Goal: Register for event/course

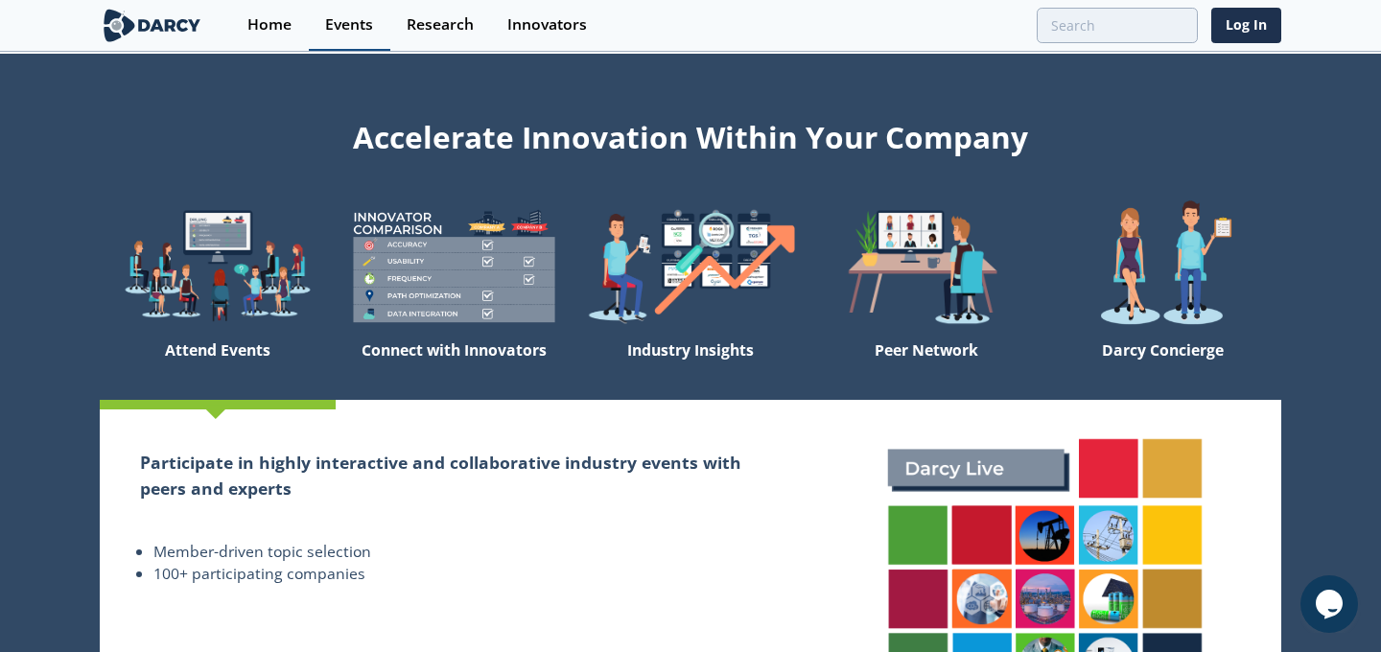
click at [339, 35] on link "Events" at bounding box center [349, 25] width 81 height 51
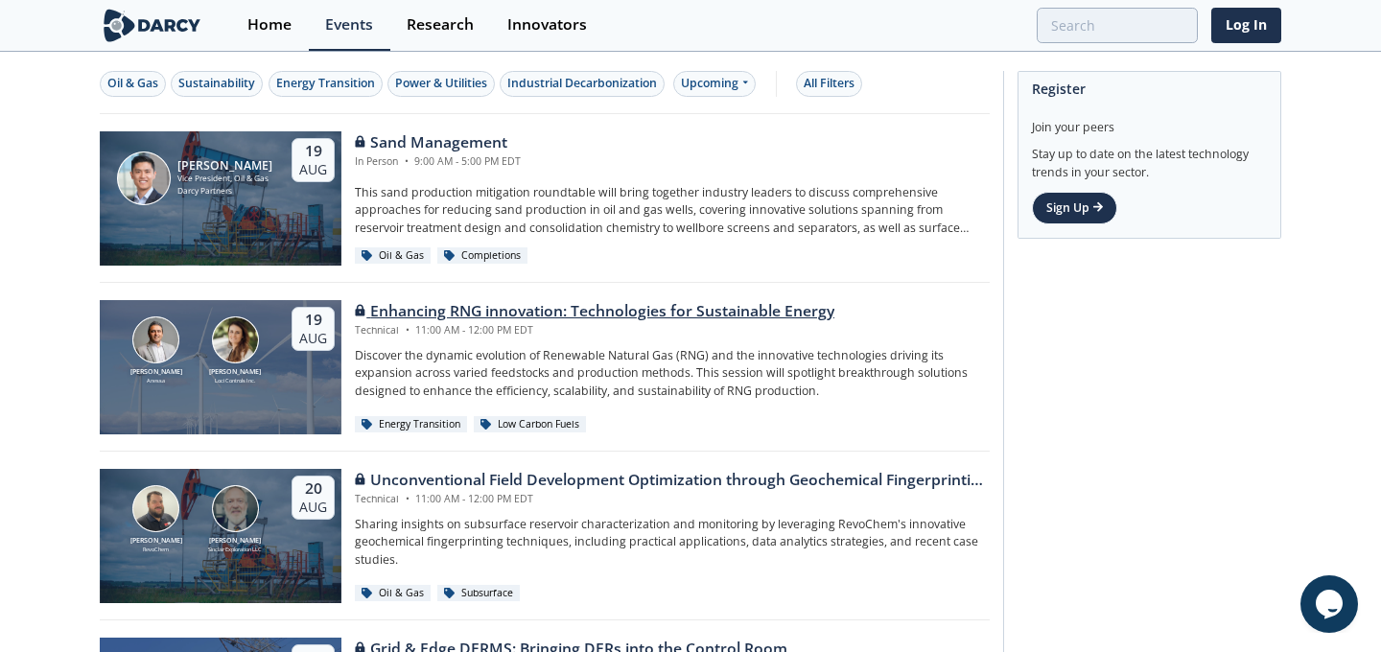
click at [559, 315] on div "Enhancing RNG innovation: Technologies for Sustainable Energy" at bounding box center [594, 311] width 479 height 23
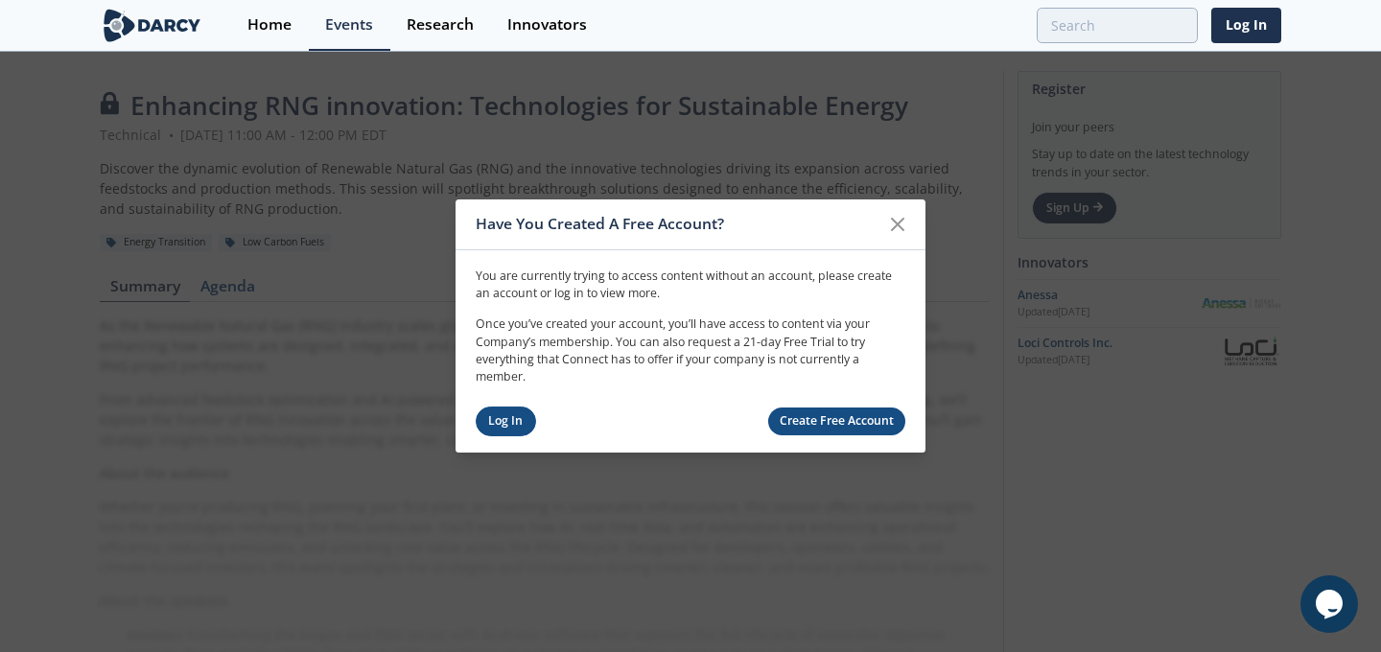
click at [499, 424] on link "Log In" at bounding box center [506, 422] width 60 height 30
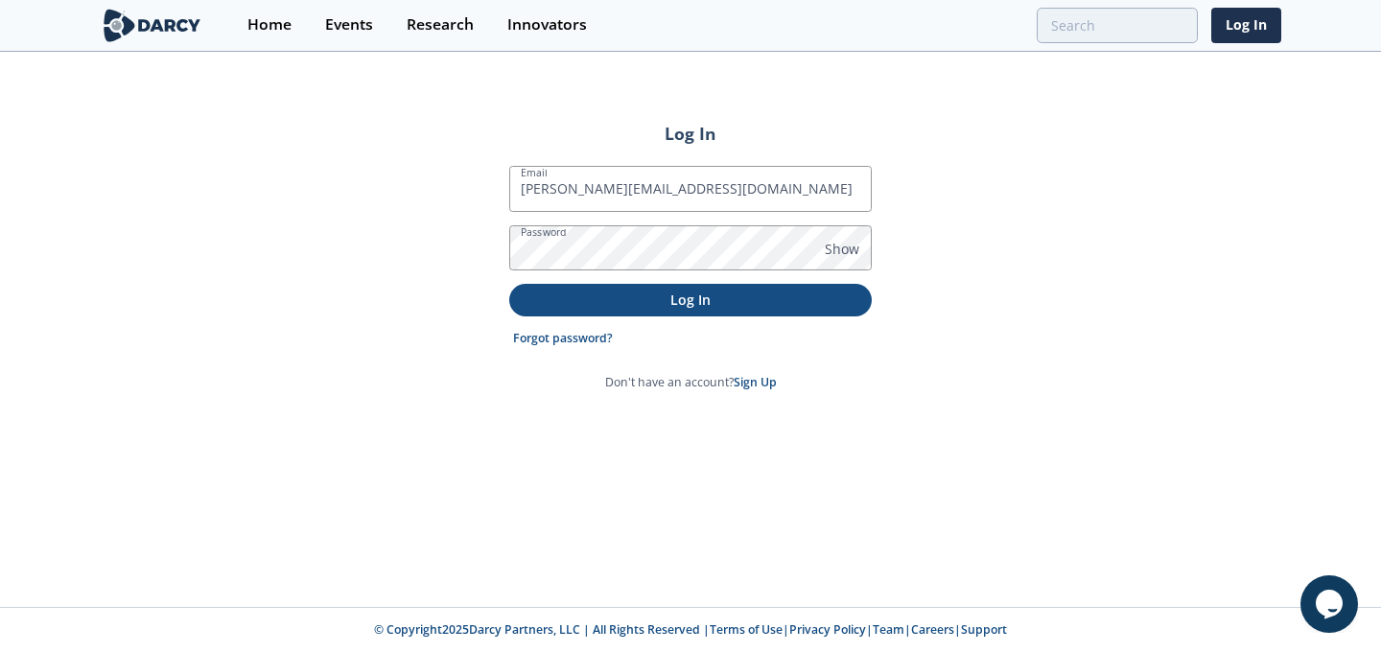
click at [697, 298] on p "Log In" at bounding box center [691, 300] width 336 height 20
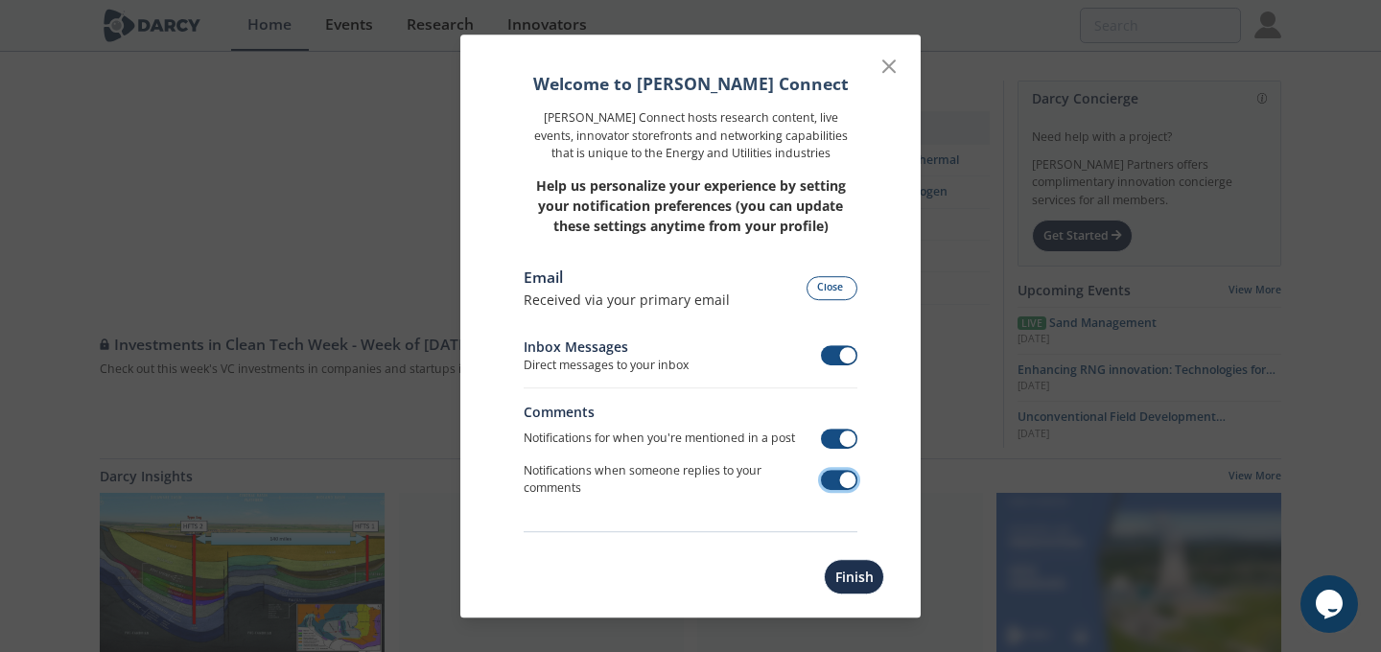
click at [836, 480] on span at bounding box center [839, 480] width 37 height 20
click at [854, 576] on button "Finish" at bounding box center [854, 576] width 60 height 35
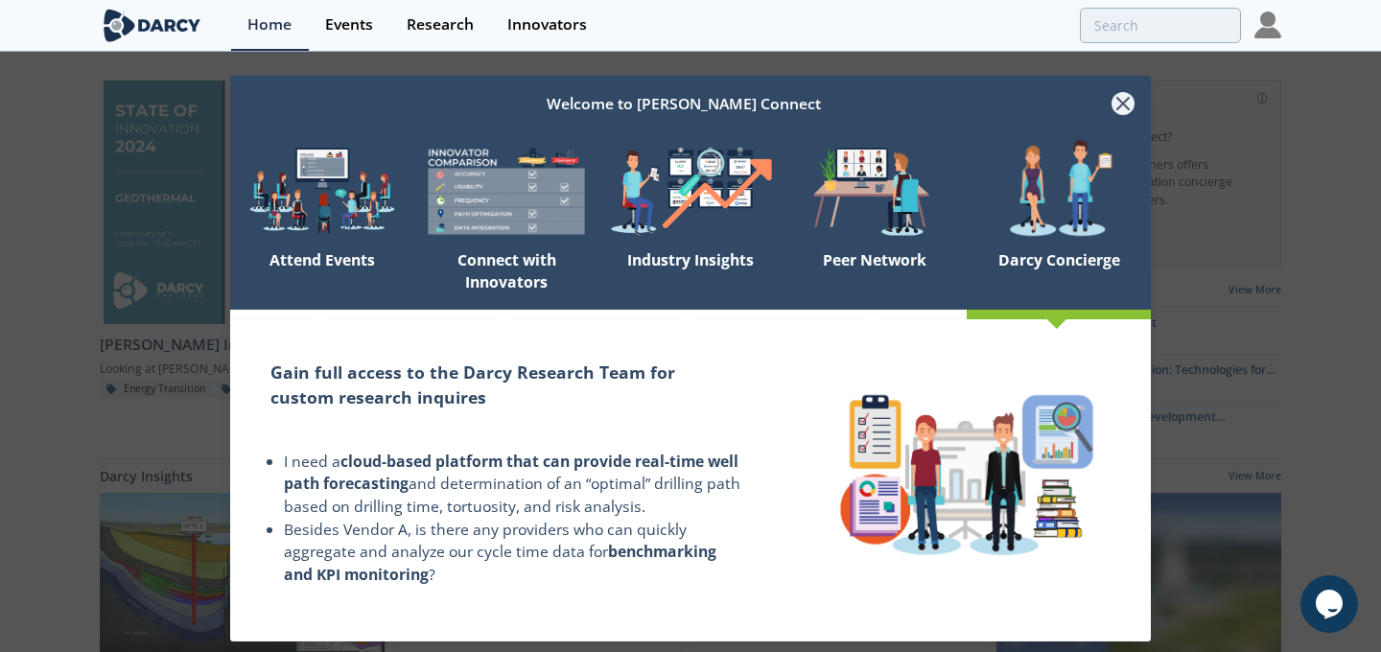
click at [1121, 103] on icon at bounding box center [1123, 104] width 12 height 12
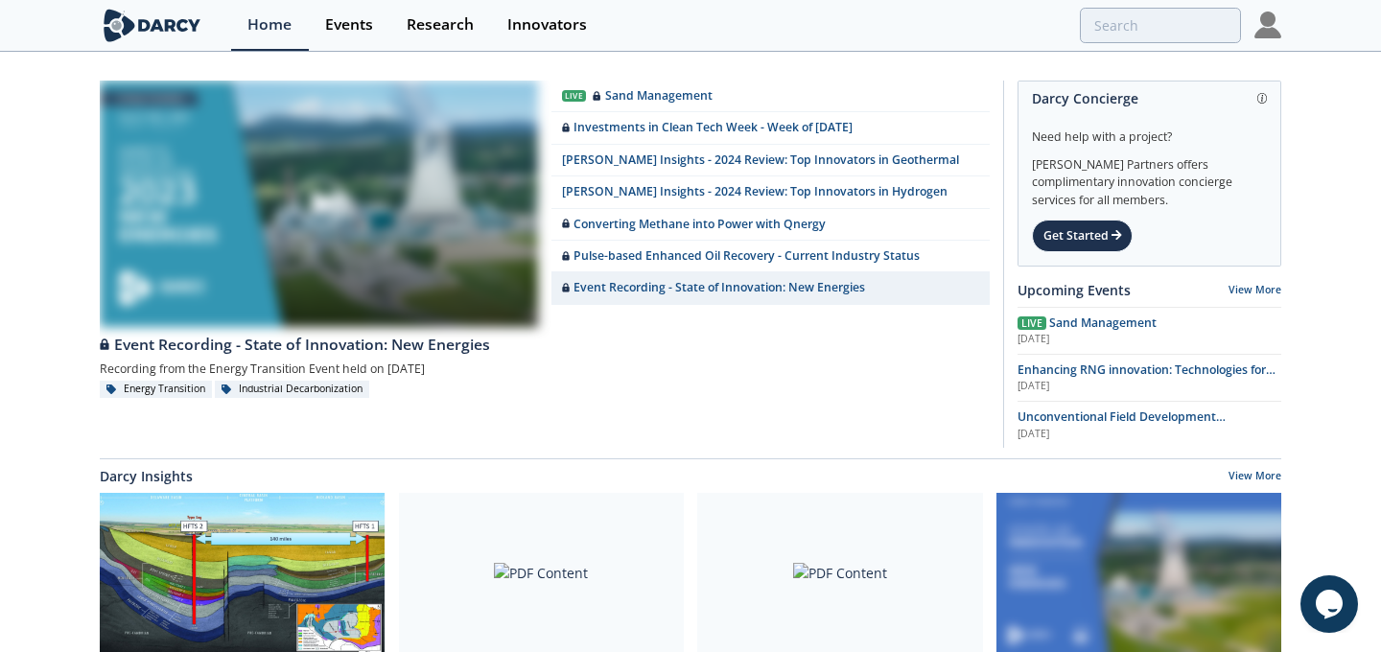
click at [376, 216] on div at bounding box center [319, 202] width 215 height 107
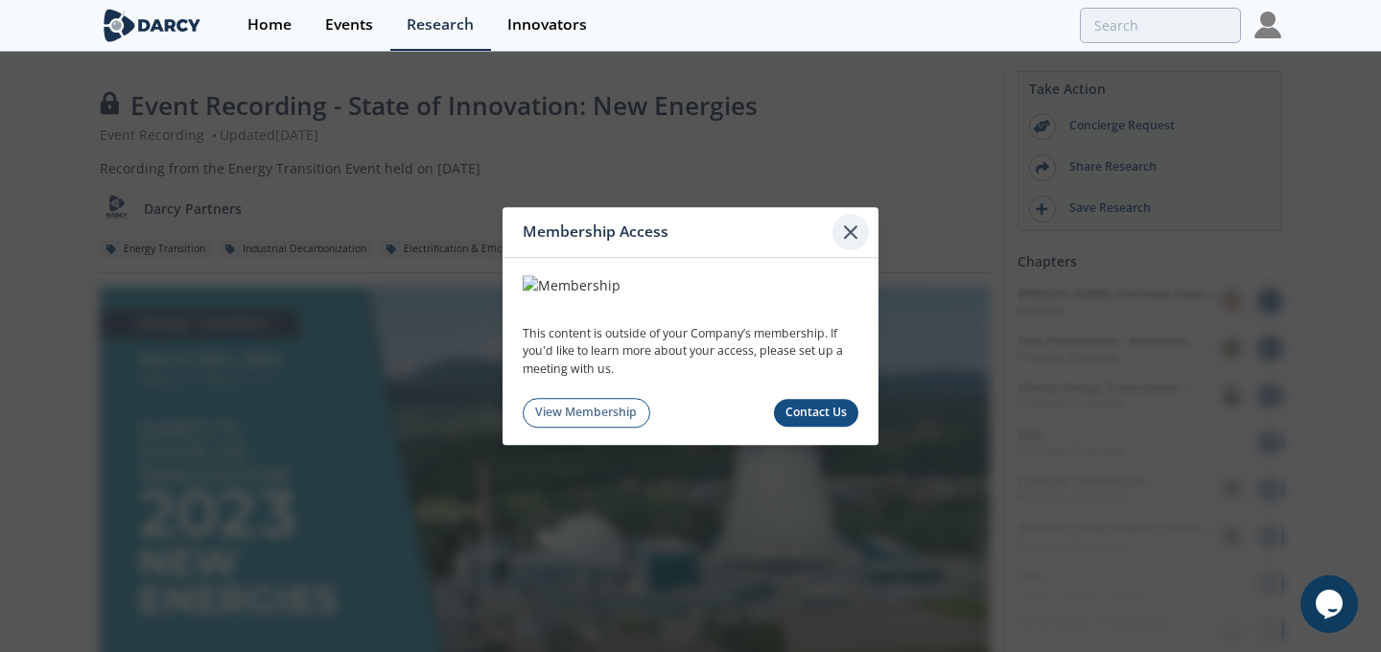
click at [851, 221] on icon at bounding box center [850, 232] width 23 height 23
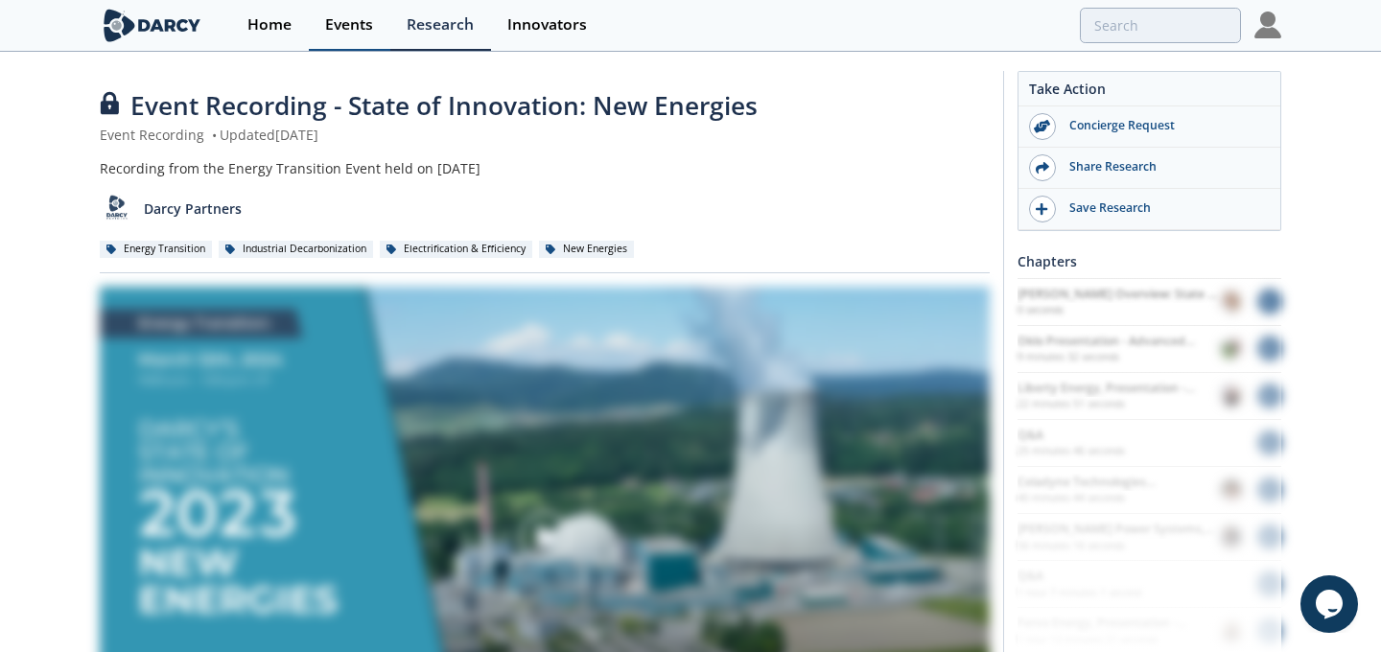
click at [340, 27] on div "Events" at bounding box center [349, 24] width 48 height 15
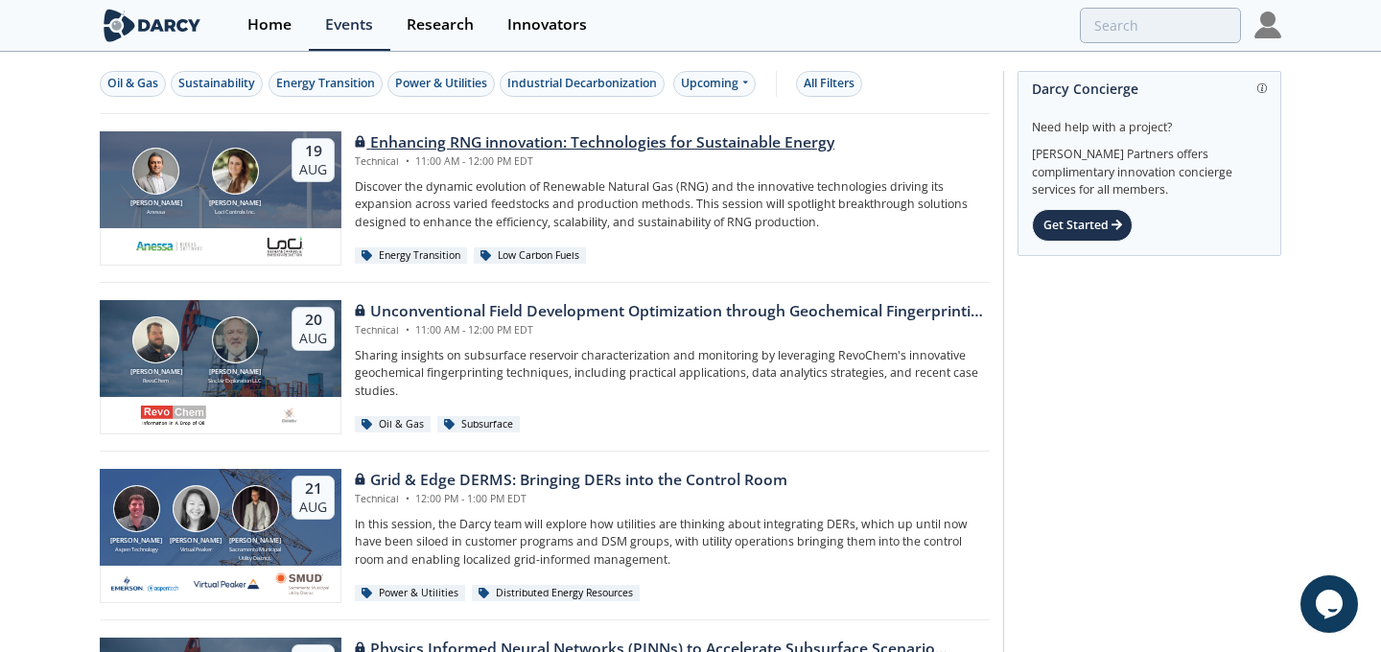
click at [455, 142] on div "Enhancing RNG innovation: Technologies for Sustainable Energy" at bounding box center [594, 142] width 479 height 23
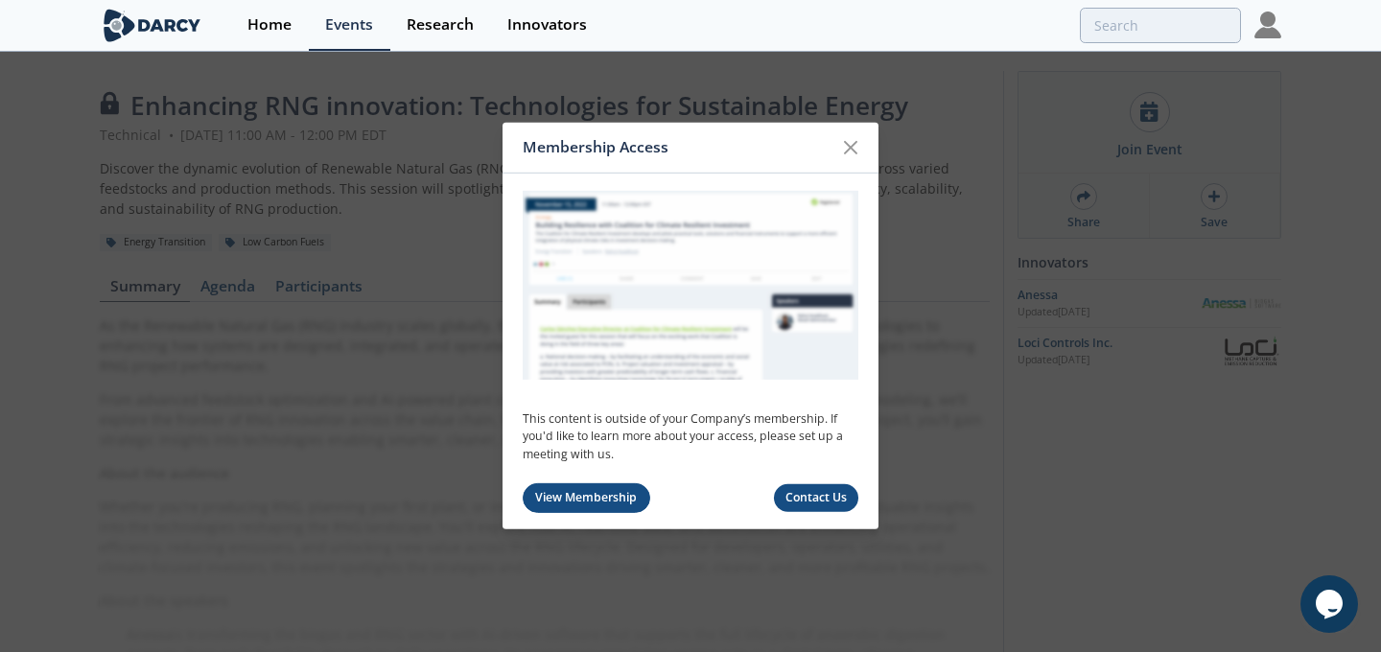
click at [585, 502] on link "View Membership" at bounding box center [587, 498] width 128 height 30
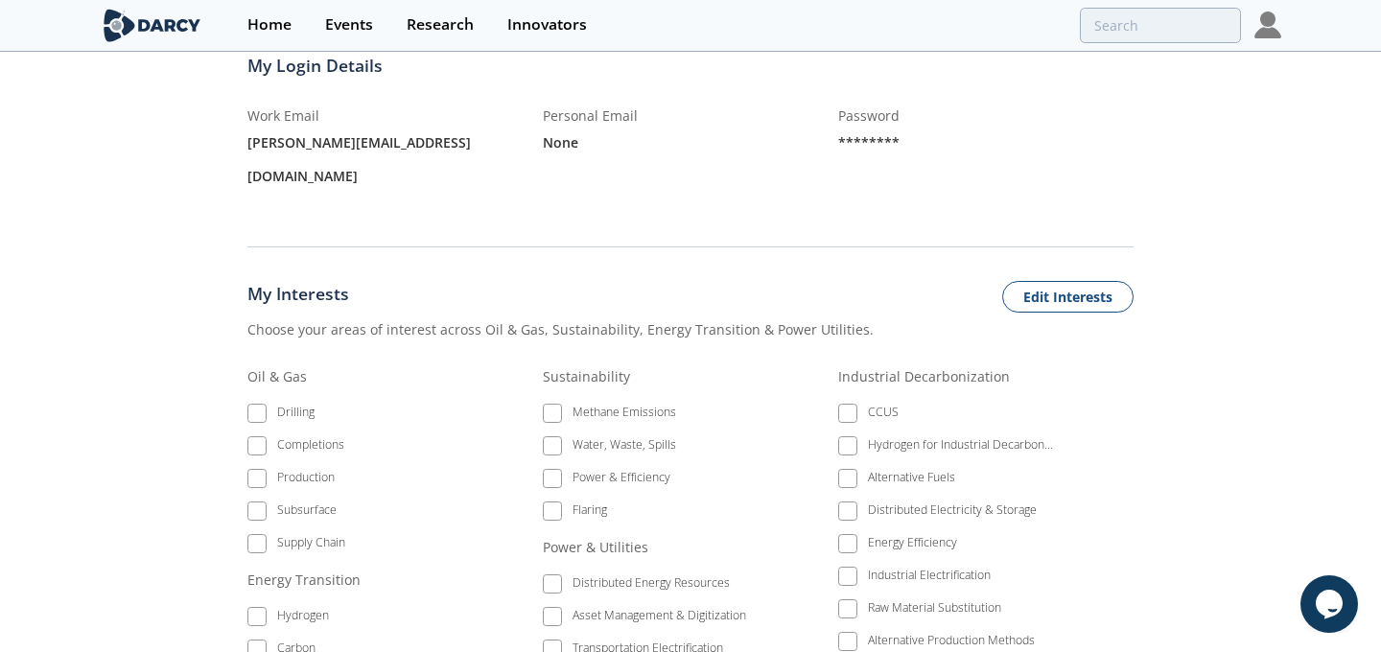
scroll to position [583, 0]
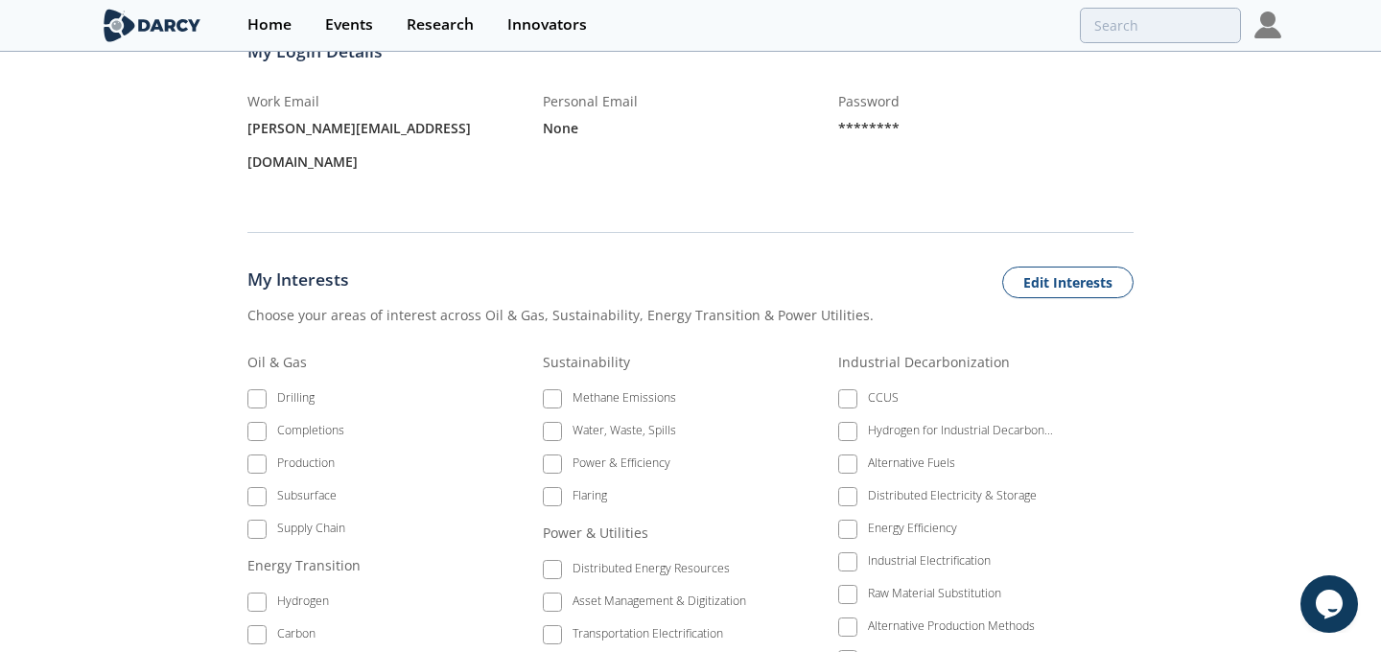
click at [552, 385] on li "Methane Emissions" at bounding box center [650, 401] width 215 height 33
click at [1058, 267] on button "Edit Interests" at bounding box center [1067, 283] width 131 height 33
click at [544, 389] on span at bounding box center [552, 398] width 19 height 19
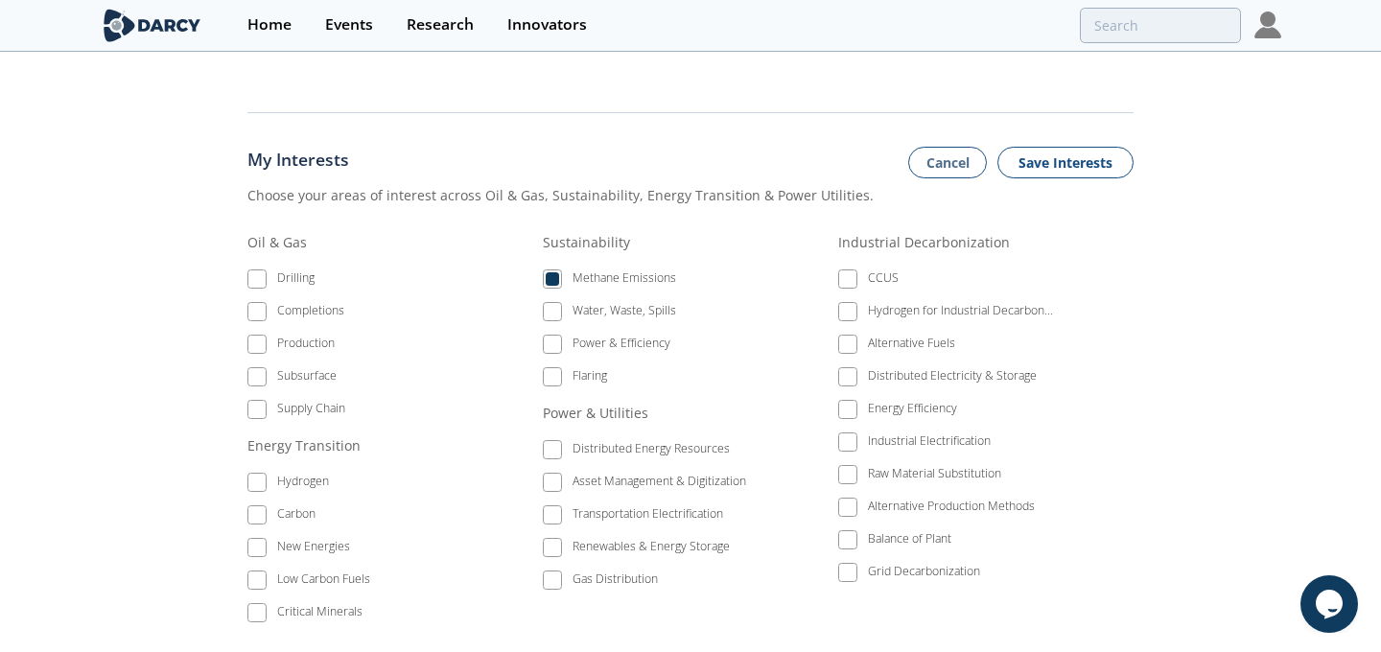
scroll to position [704, 0]
click at [256, 507] on span at bounding box center [256, 513] width 13 height 13
click at [255, 572] on span at bounding box center [256, 578] width 13 height 13
click at [848, 271] on span at bounding box center [847, 277] width 13 height 13
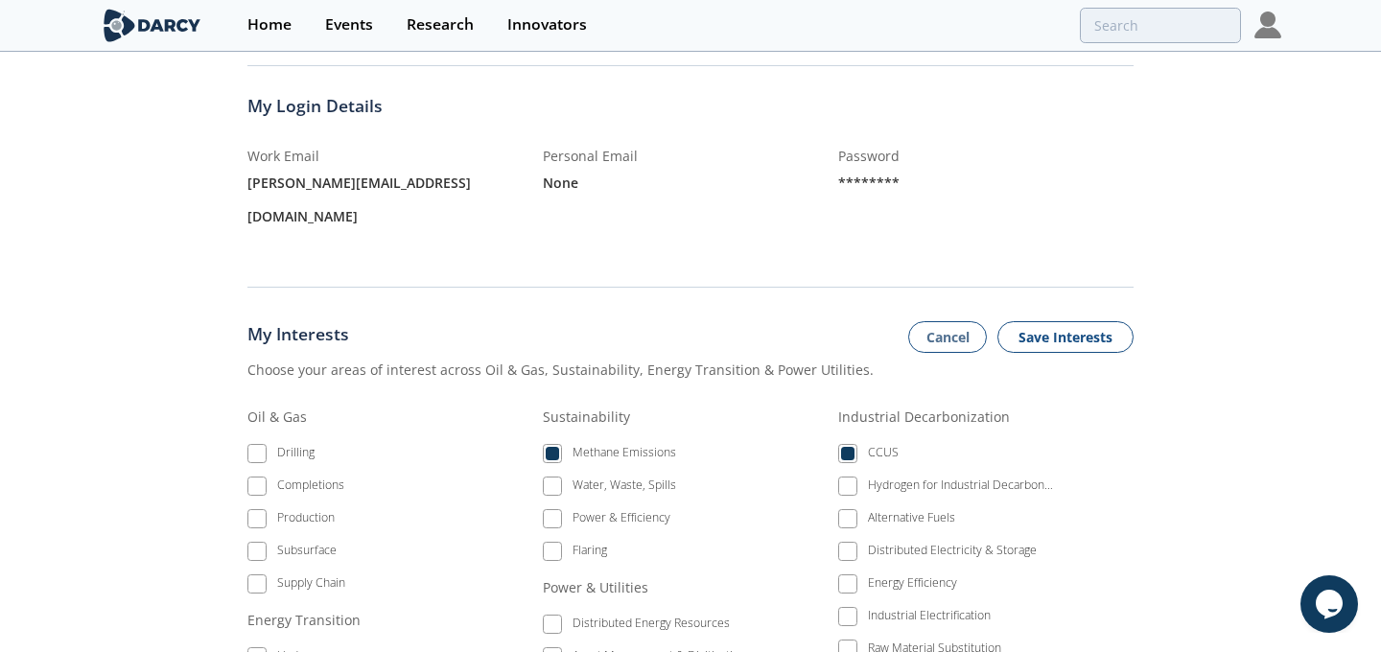
scroll to position [559, 0]
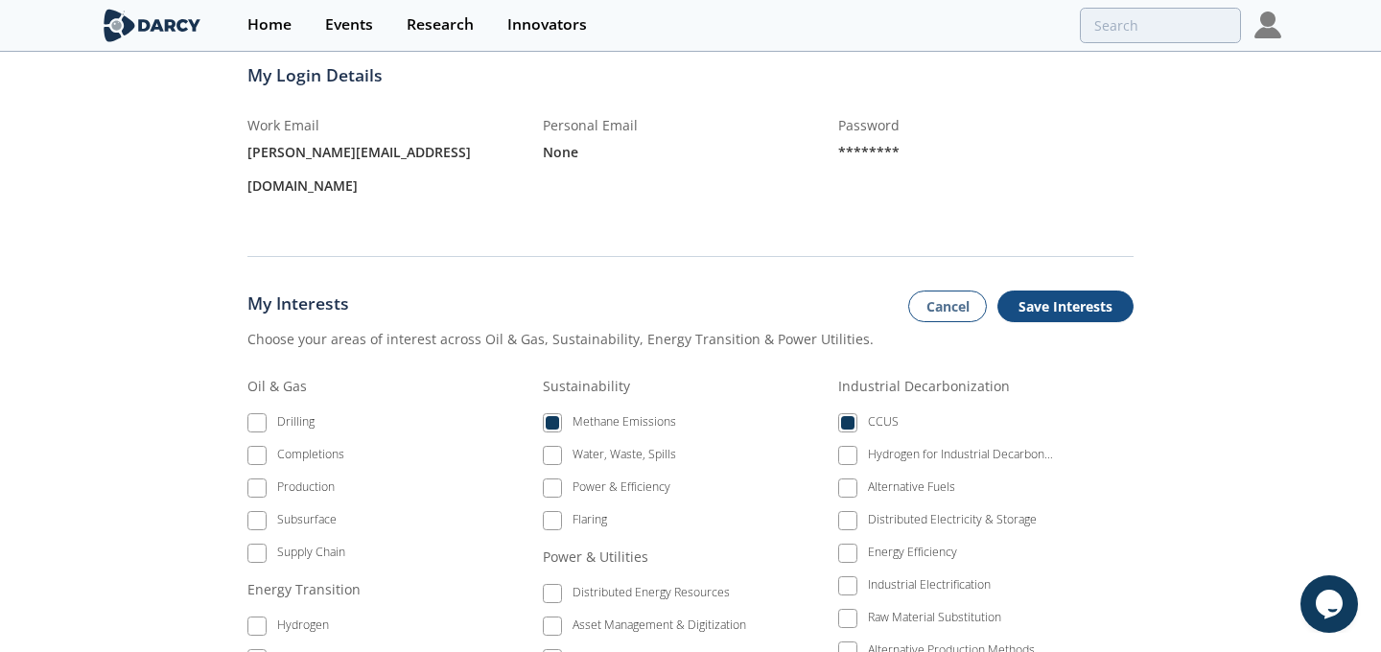
click at [1076, 291] on button "Save Interests" at bounding box center [1065, 307] width 136 height 33
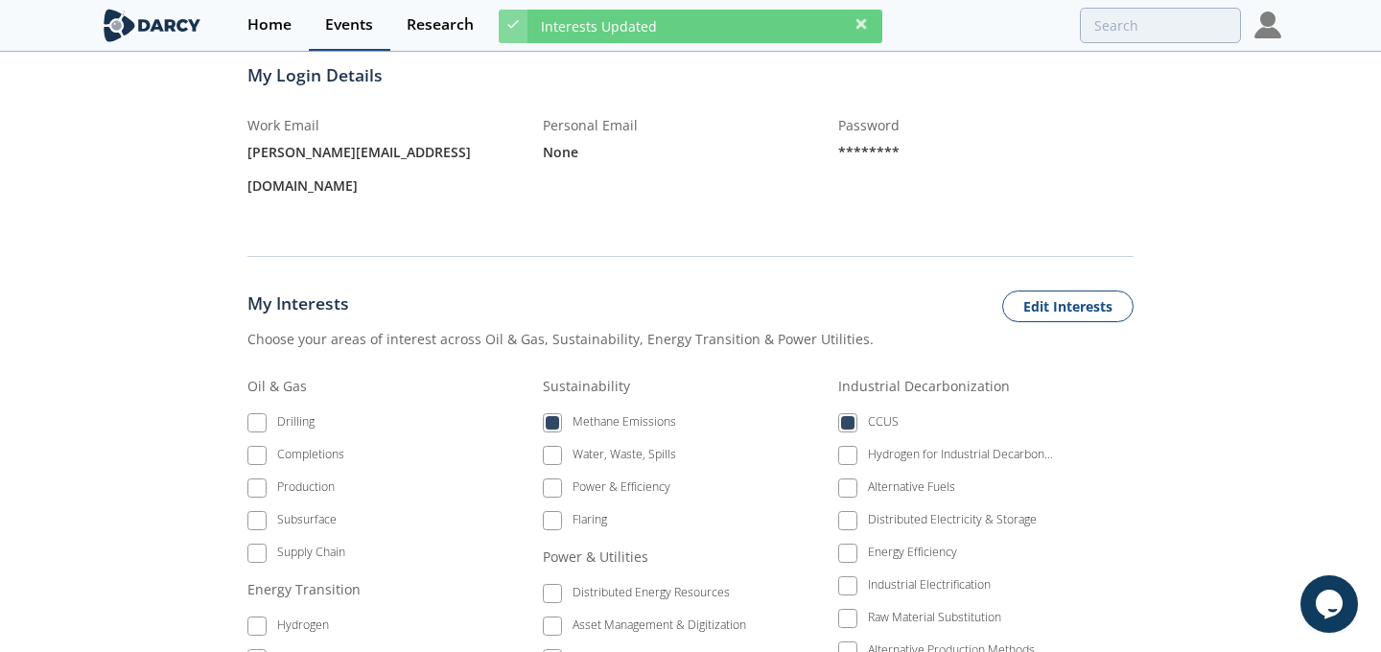
click at [357, 24] on div "Events" at bounding box center [349, 24] width 48 height 15
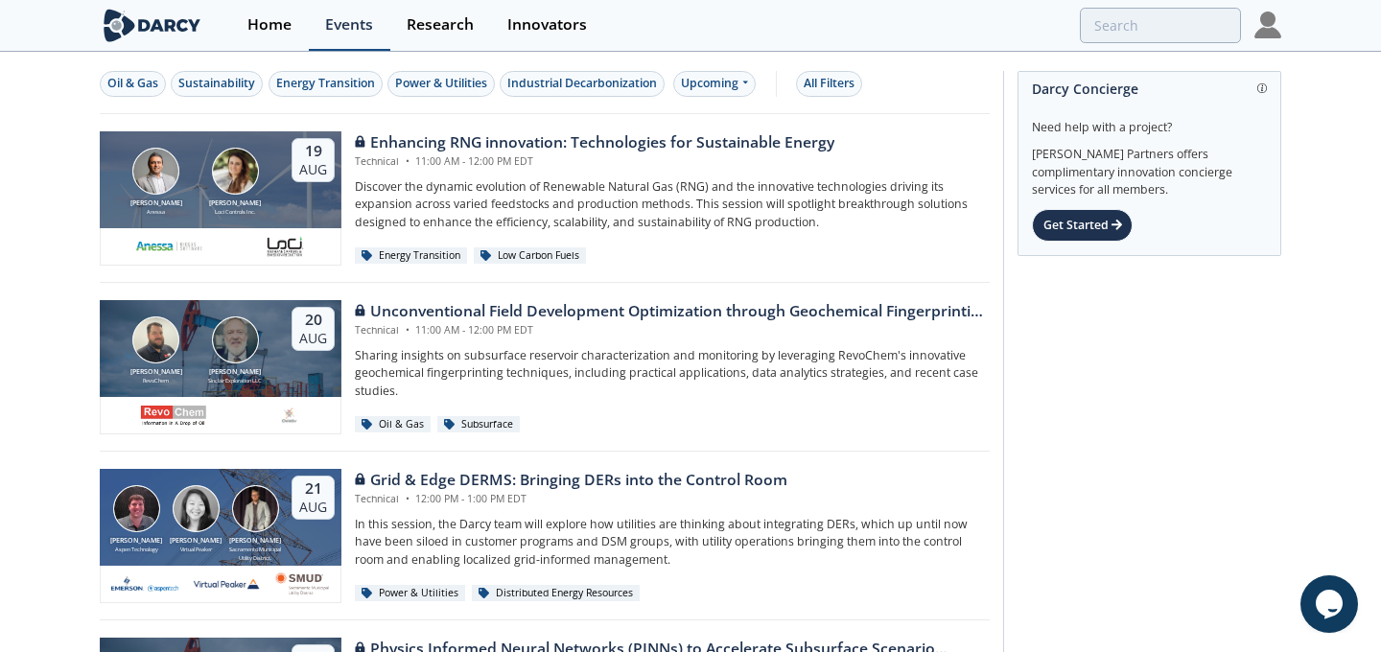
click at [350, 25] on div "Events" at bounding box center [349, 24] width 48 height 15
click at [451, 149] on div "Enhancing RNG innovation: Technologies for Sustainable Energy" at bounding box center [594, 142] width 479 height 23
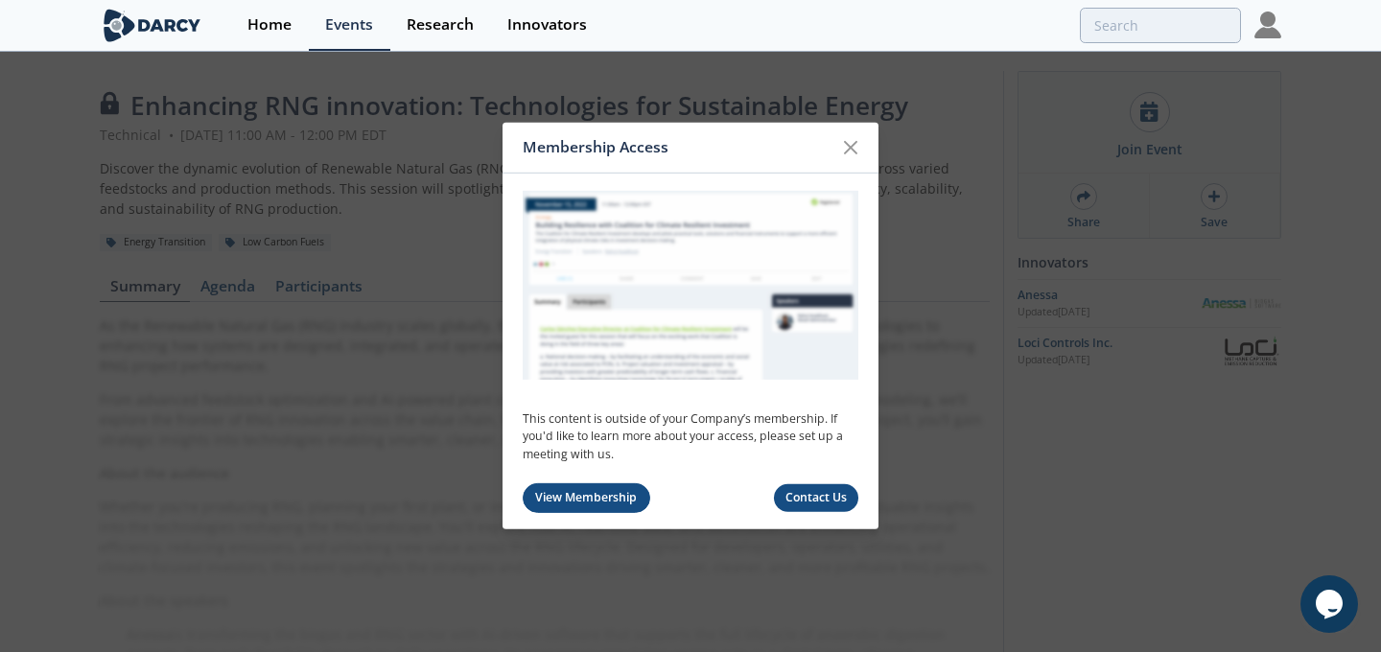
click at [583, 507] on link "View Membership" at bounding box center [587, 498] width 128 height 30
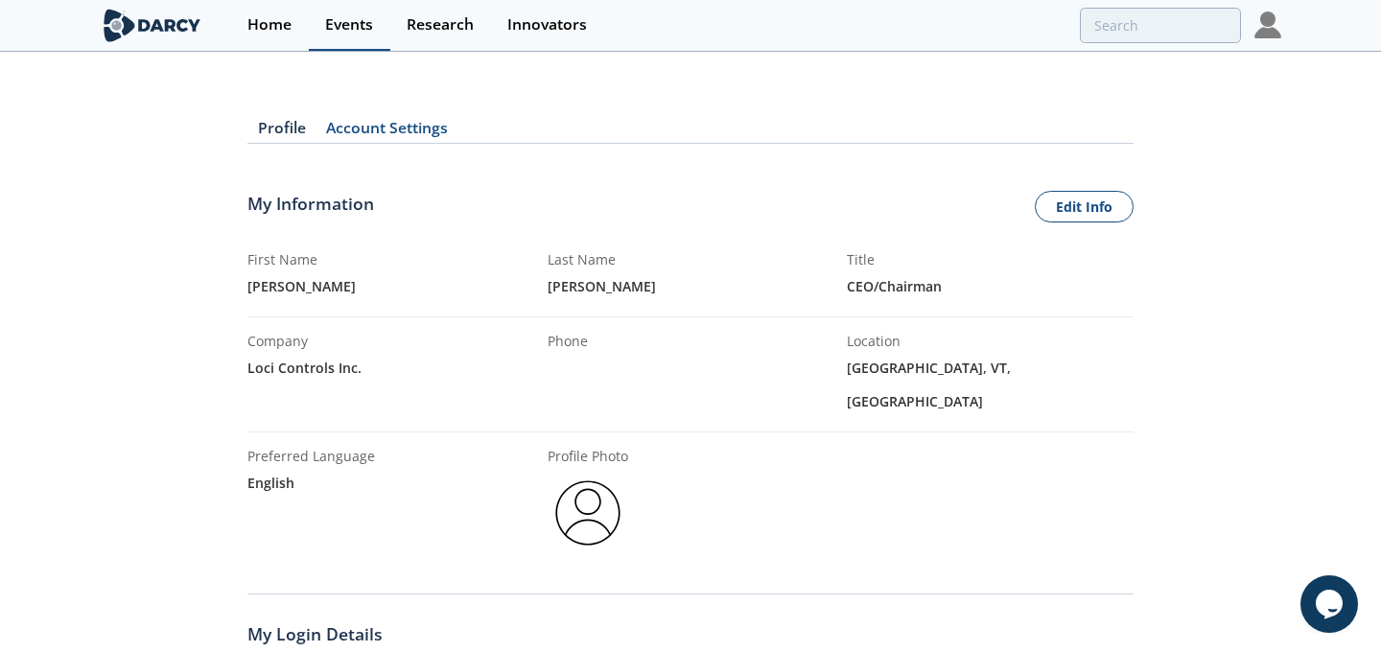
click at [357, 32] on div "Events" at bounding box center [349, 24] width 48 height 15
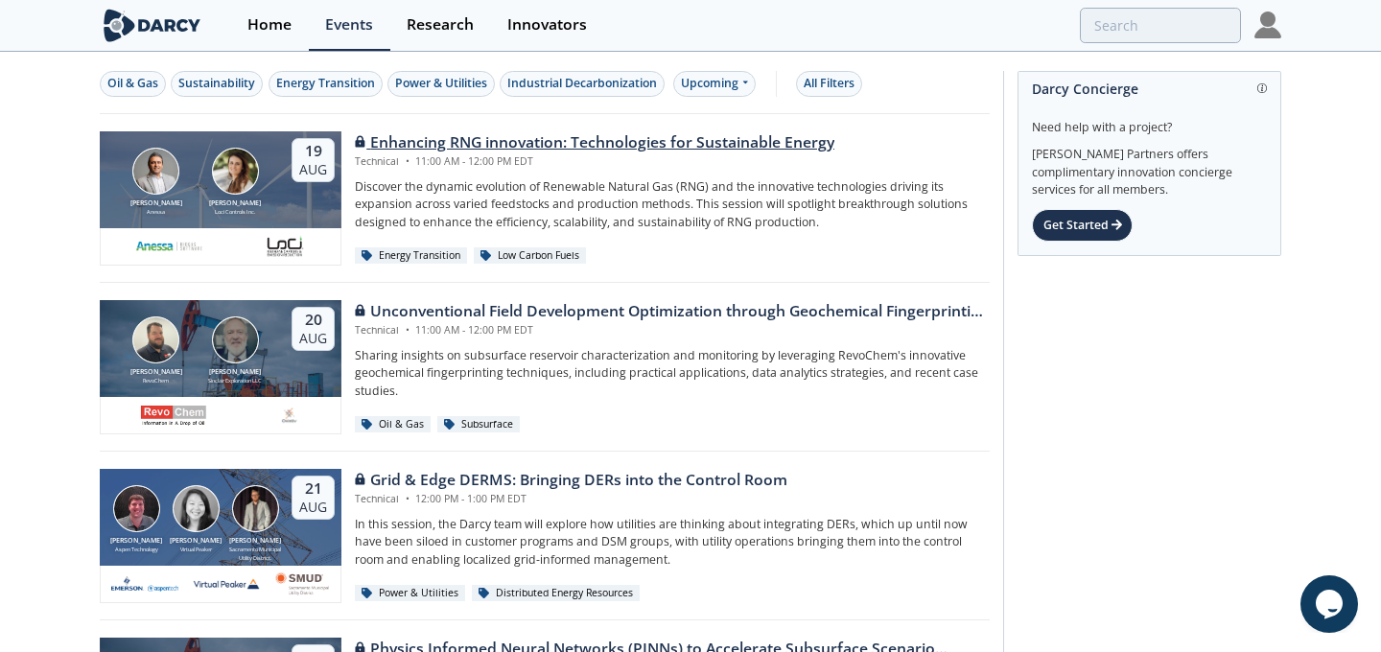
click at [634, 145] on div "Enhancing RNG innovation: Technologies for Sustainable Energy" at bounding box center [594, 142] width 479 height 23
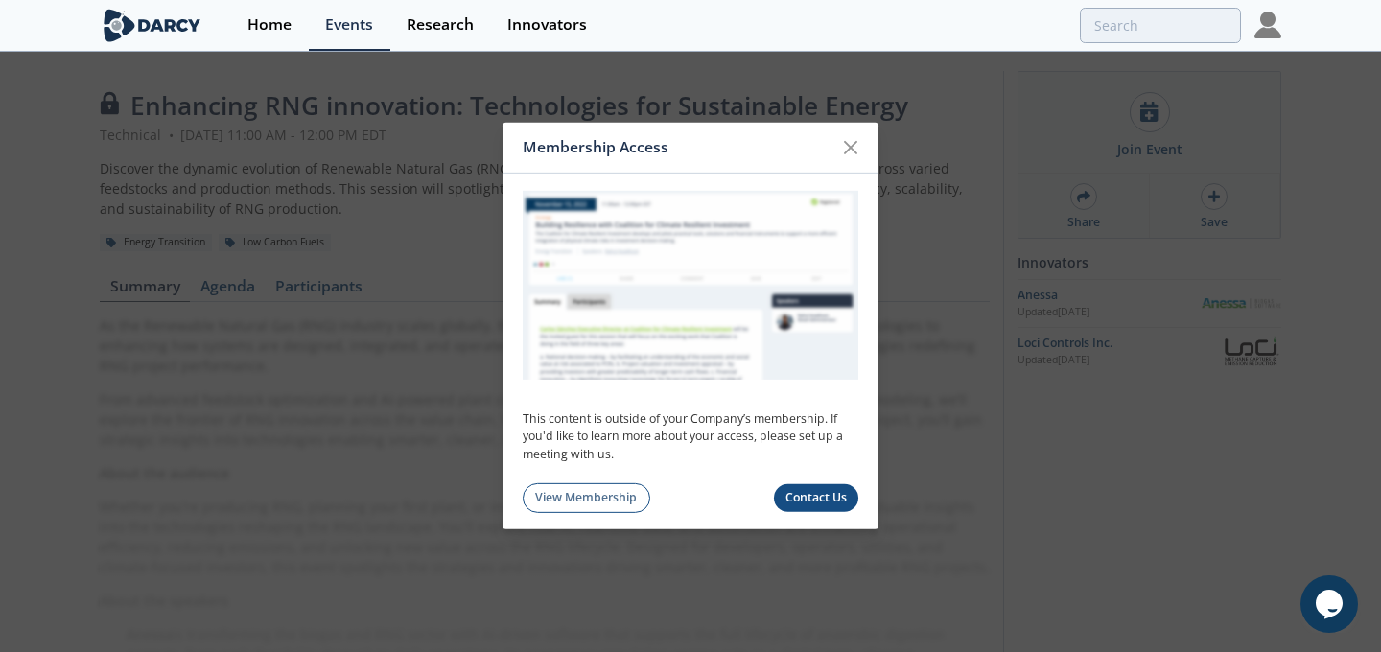
click at [818, 494] on link "Contact Us" at bounding box center [816, 498] width 85 height 28
click at [852, 145] on icon at bounding box center [851, 148] width 12 height 12
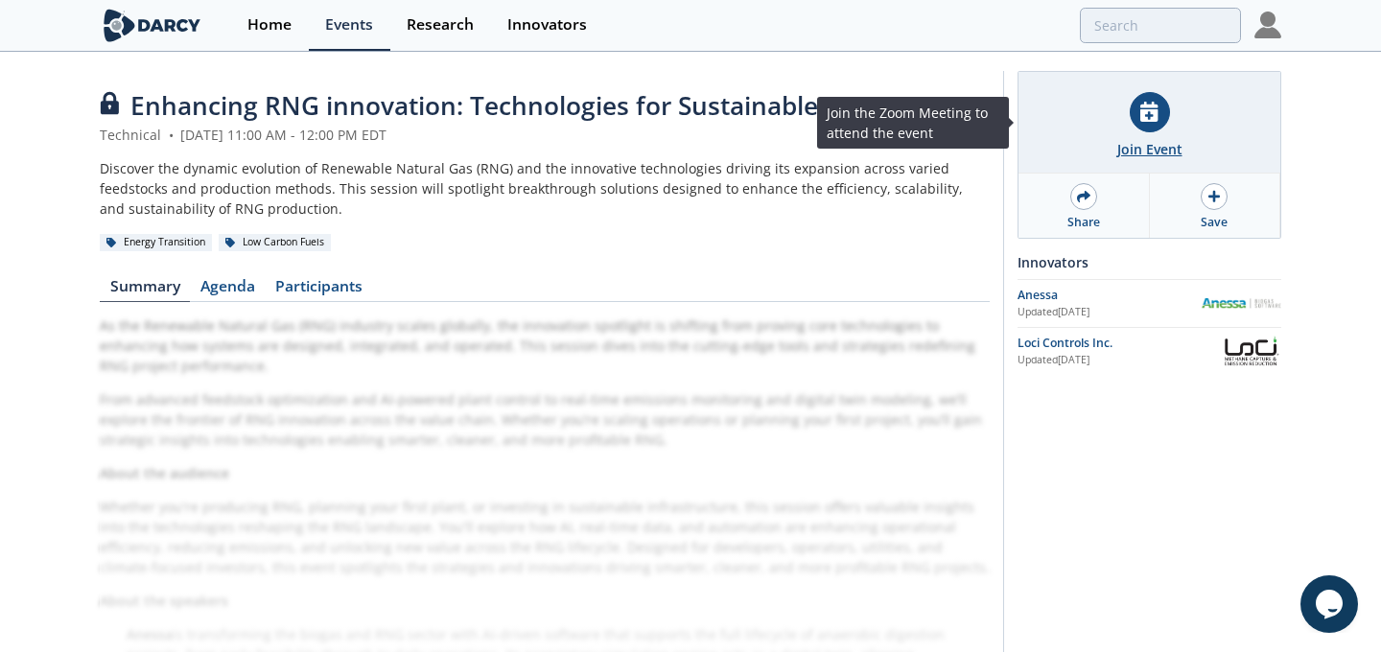
click at [1153, 115] on icon at bounding box center [1148, 112] width 17 height 20
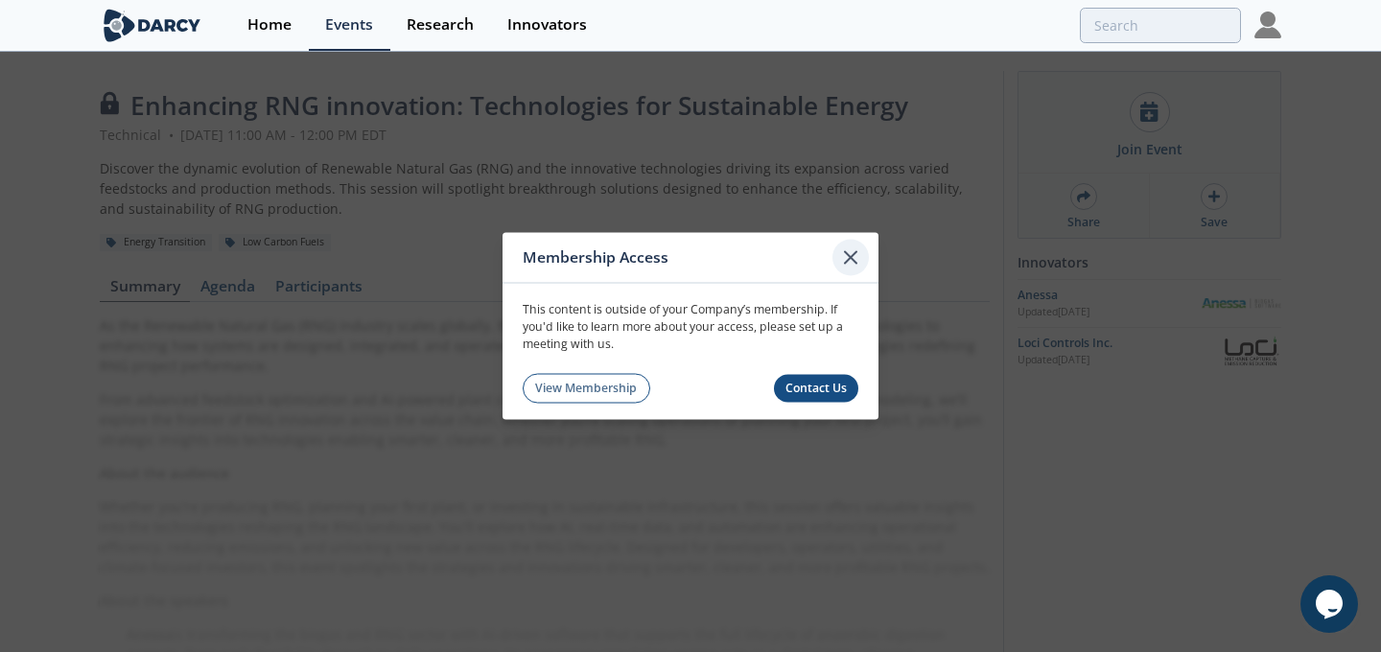
click at [848, 261] on icon at bounding box center [850, 257] width 23 height 23
